Goal: Task Accomplishment & Management: Use online tool/utility

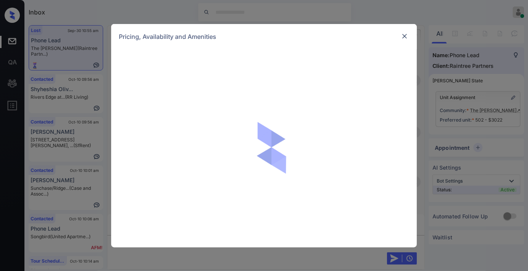
scroll to position [3330, 0]
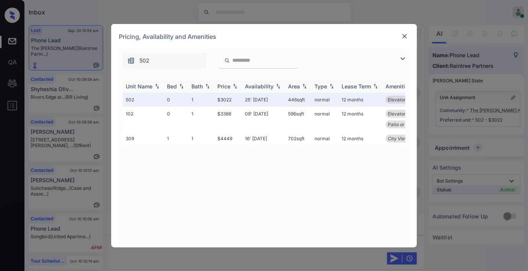
click at [236, 89] on th "Price" at bounding box center [227, 86] width 27 height 13
click at [407, 32] on img at bounding box center [404, 36] width 8 height 8
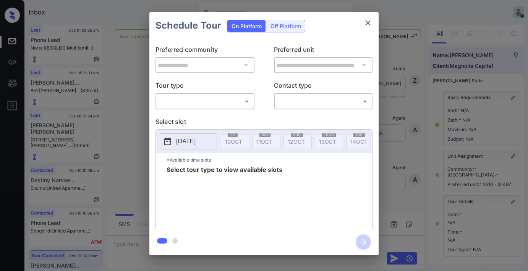
click at [208, 105] on body "Inbox [PERSON_NAME] Online Set yourself offline Set yourself on break Profile S…" at bounding box center [264, 135] width 528 height 271
type input "********"
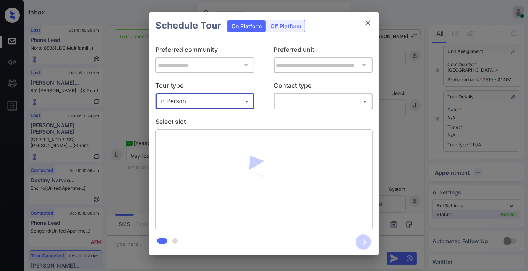
click at [300, 102] on body "Inbox [PERSON_NAME] Online Set yourself offline Set yourself on break Profile S…" at bounding box center [264, 135] width 528 height 271
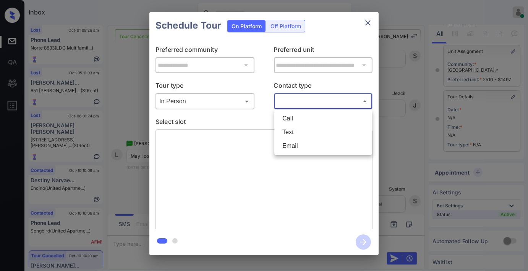
click at [291, 132] on li "Text" at bounding box center [323, 133] width 94 height 14
type input "****"
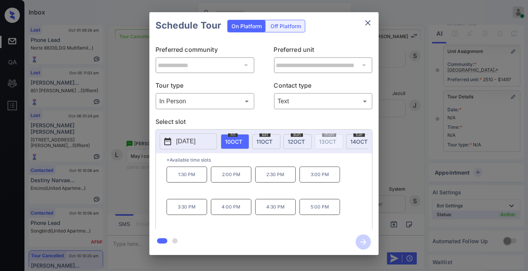
click at [197, 214] on p "3:30 PM" at bounding box center [186, 207] width 40 height 16
click at [357, 243] on icon "button" at bounding box center [362, 242] width 15 height 15
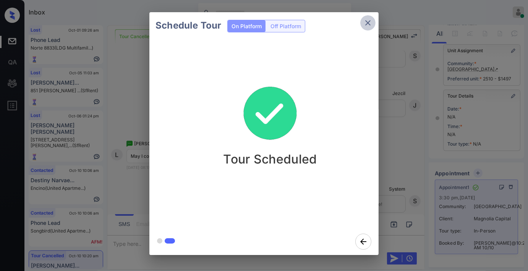
click at [367, 22] on icon "close" at bounding box center [367, 22] width 5 height 5
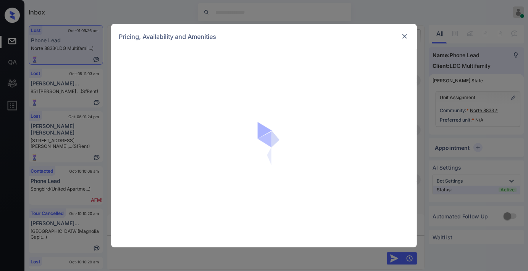
scroll to position [980, 0]
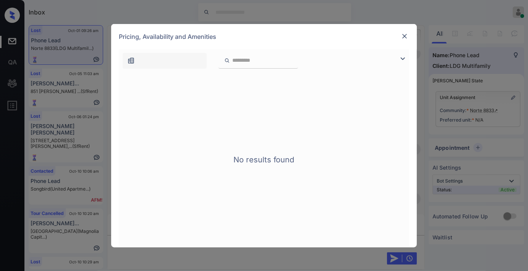
click at [407, 36] on img at bounding box center [404, 36] width 8 height 8
